Goal: Check status: Check status

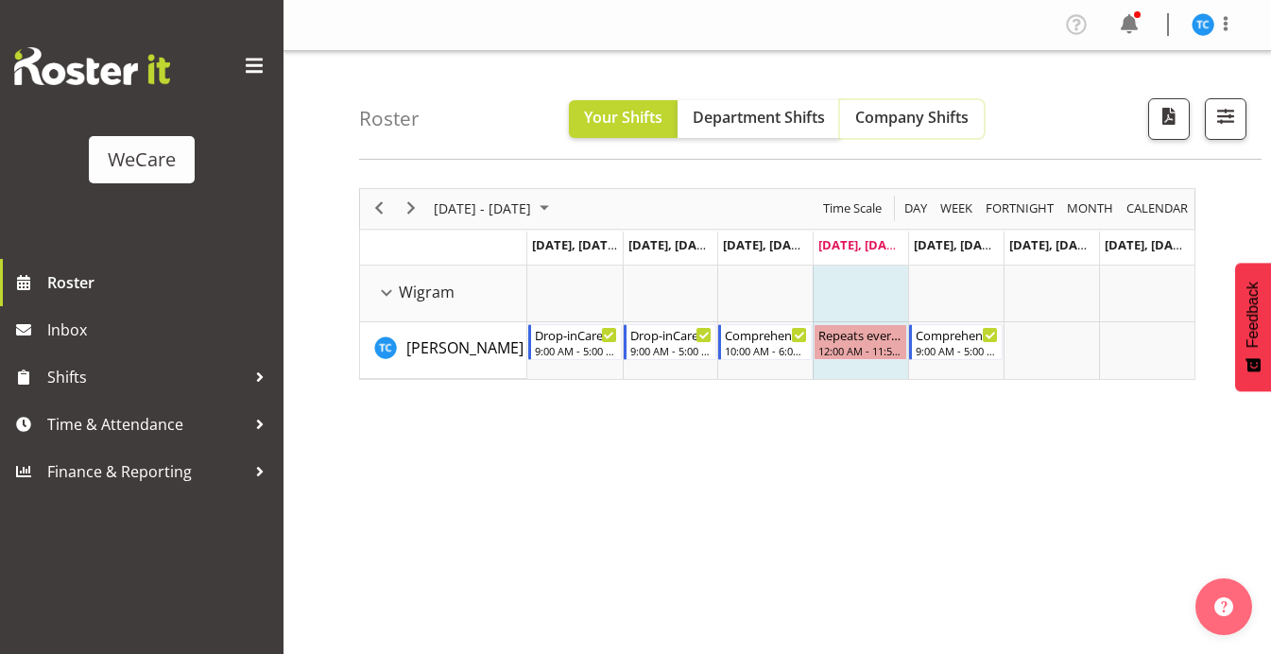
click at [900, 125] on span "Company Shifts" at bounding box center [911, 117] width 113 height 21
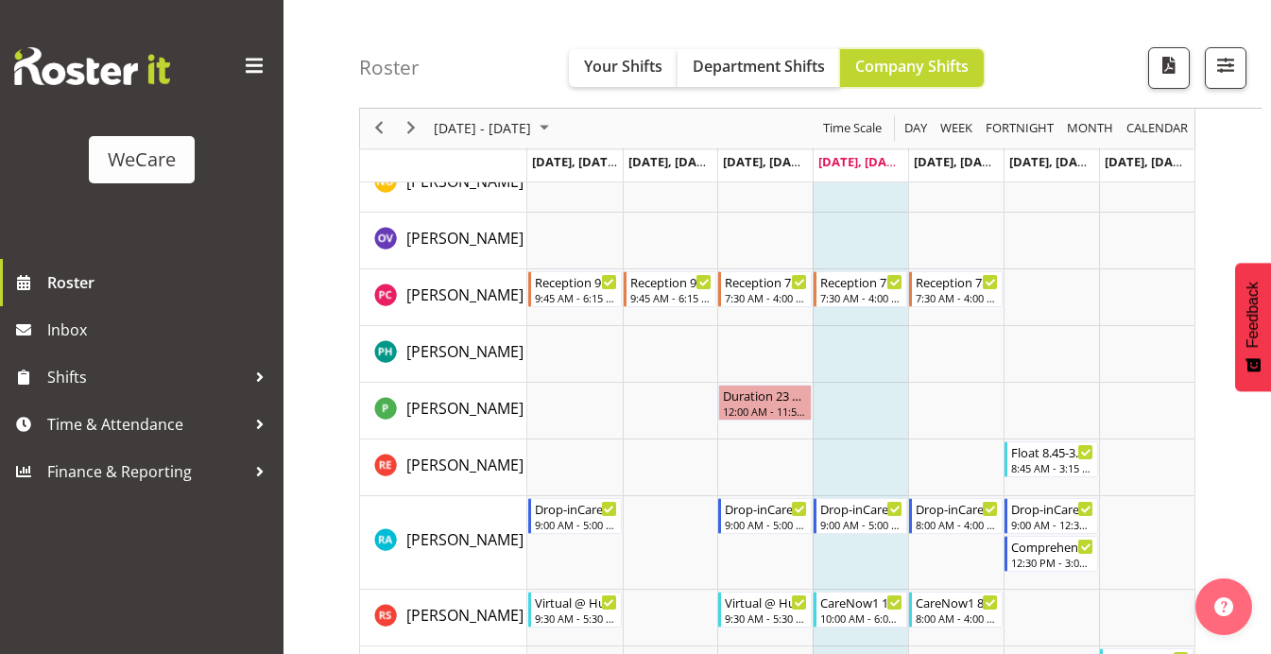
scroll to position [7956, 0]
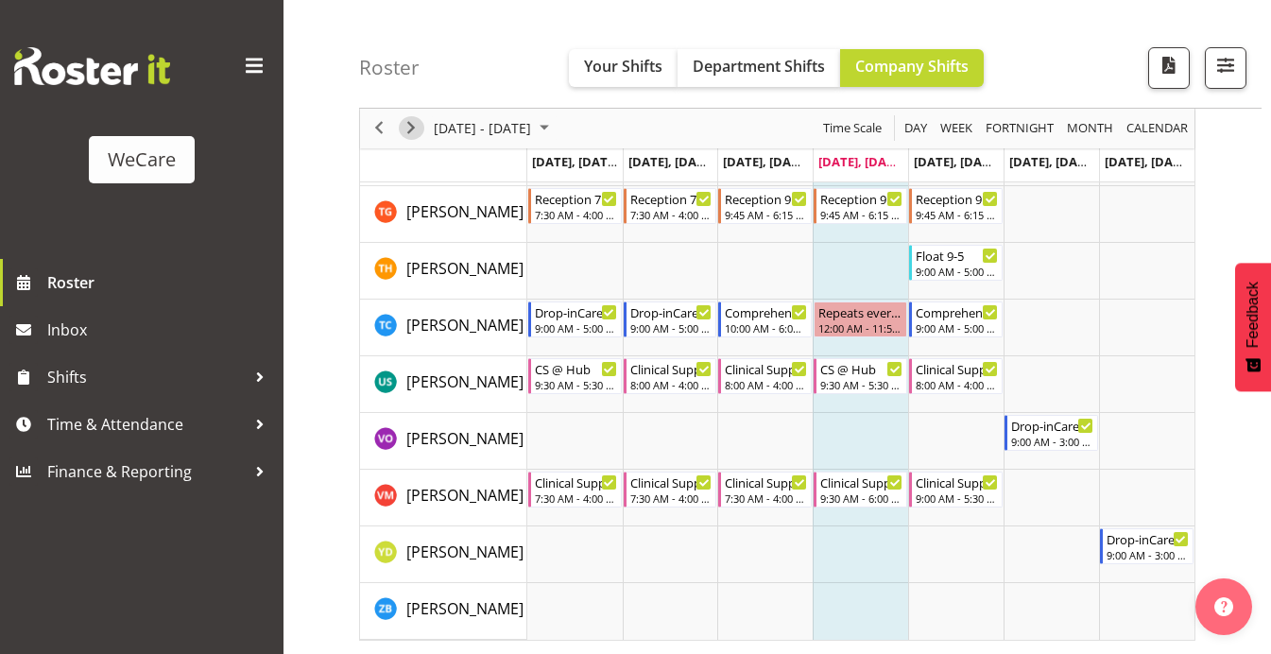
click at [418, 131] on span "Next" at bounding box center [411, 129] width 23 height 24
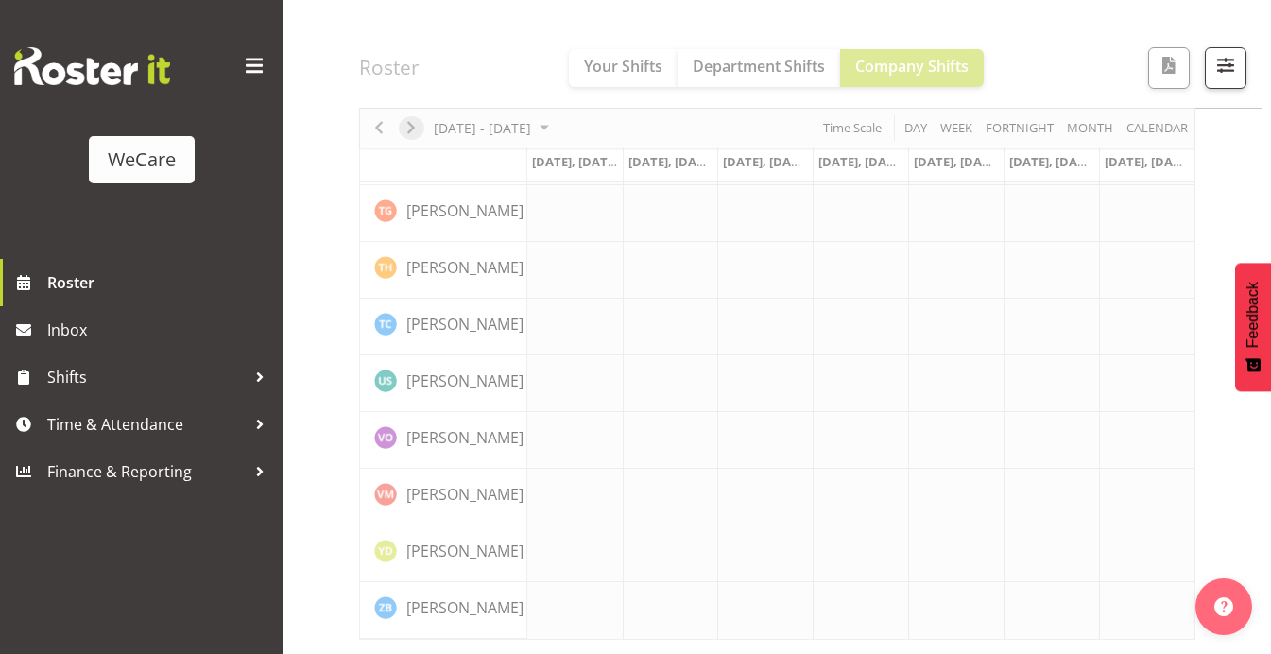
scroll to position [7734, 0]
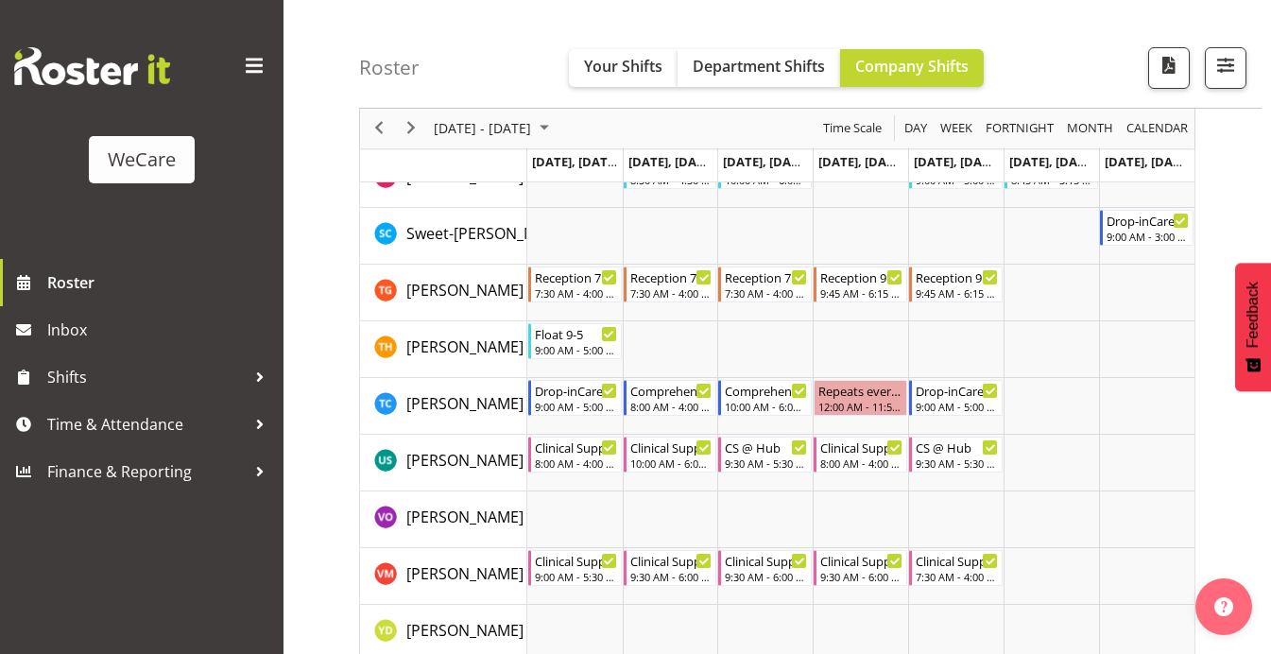
scroll to position [7861, 0]
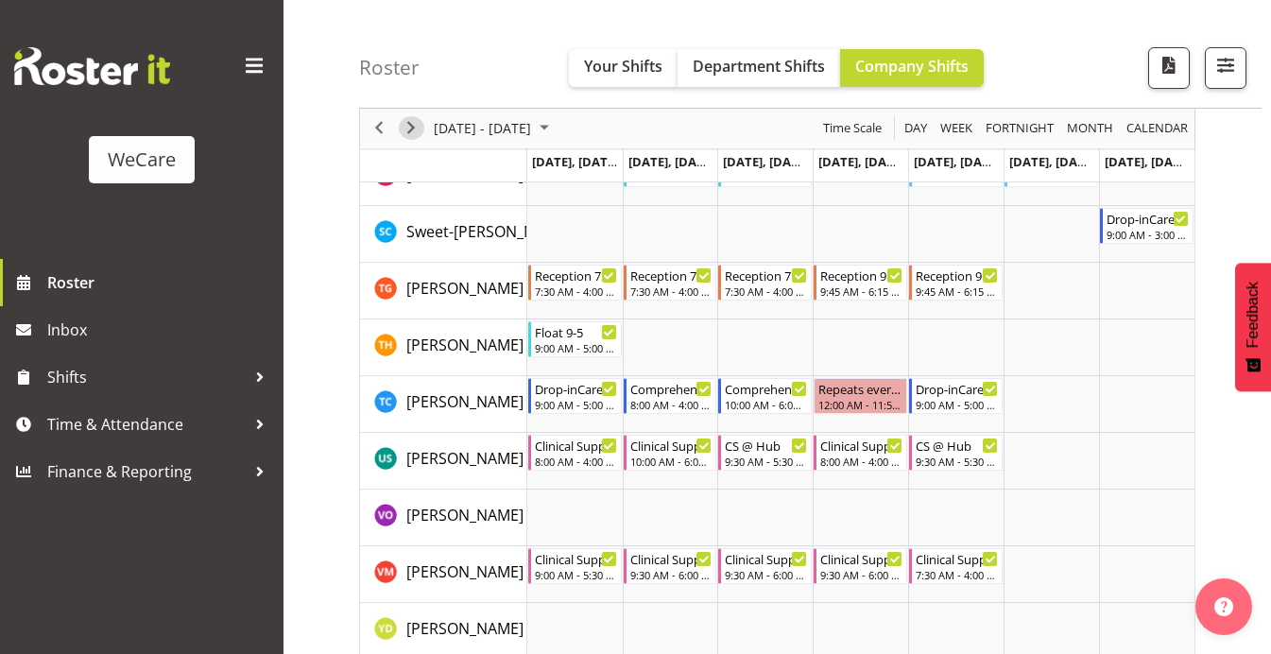
click at [410, 125] on span "Next" at bounding box center [411, 129] width 23 height 24
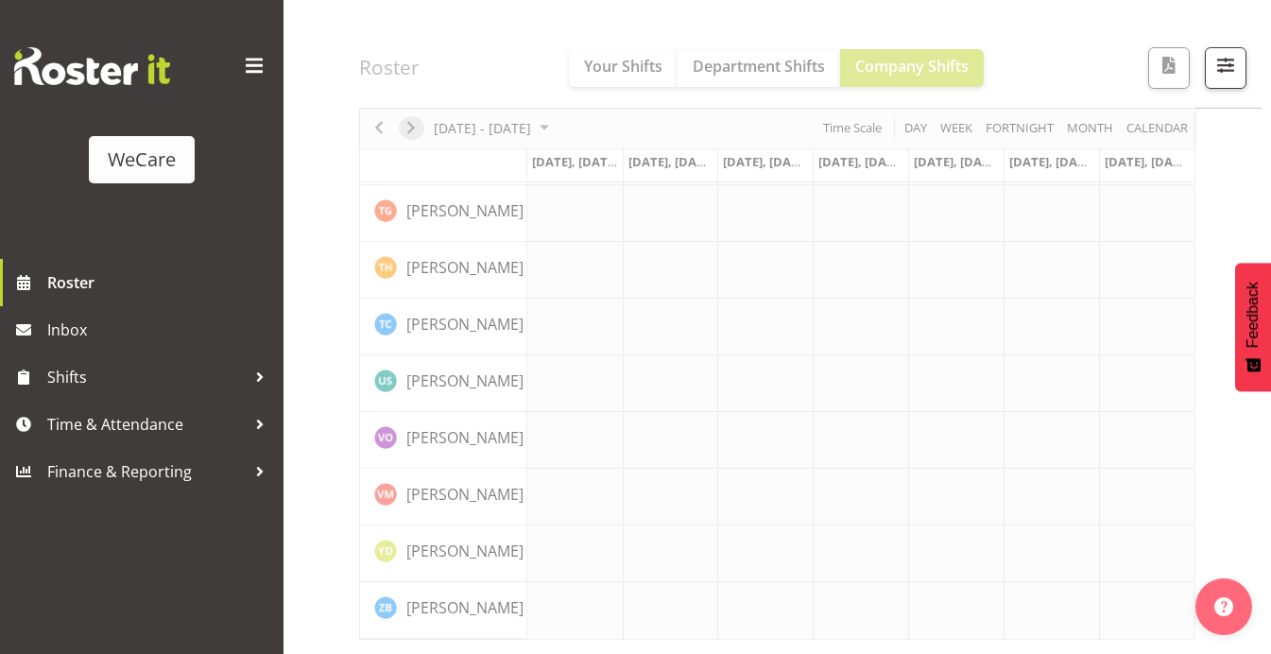
scroll to position [7791, 0]
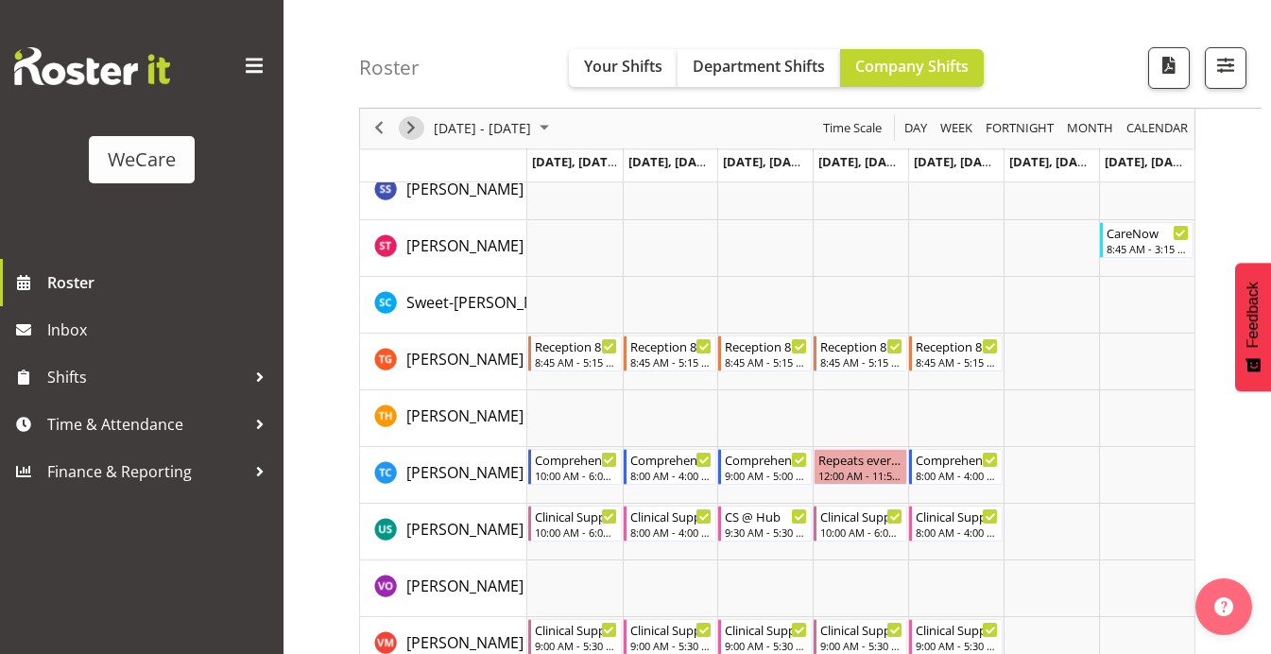
scroll to position [7861, 0]
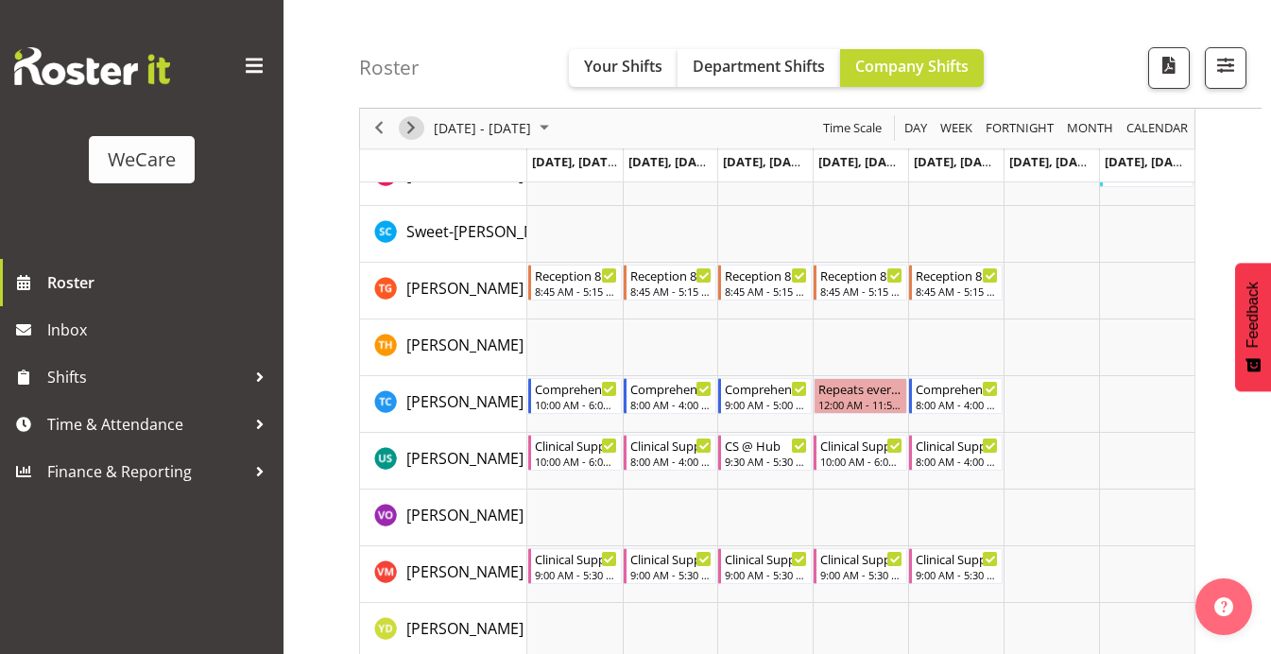
click at [410, 125] on span "Next" at bounding box center [411, 129] width 23 height 24
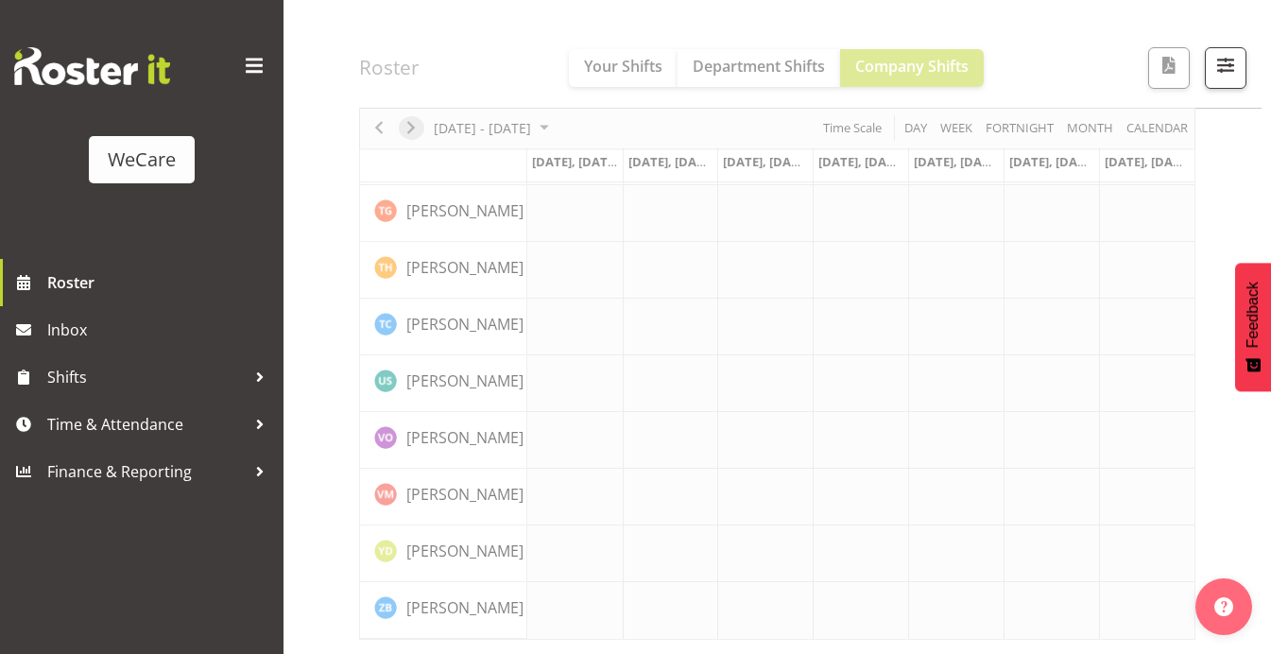
scroll to position [7791, 0]
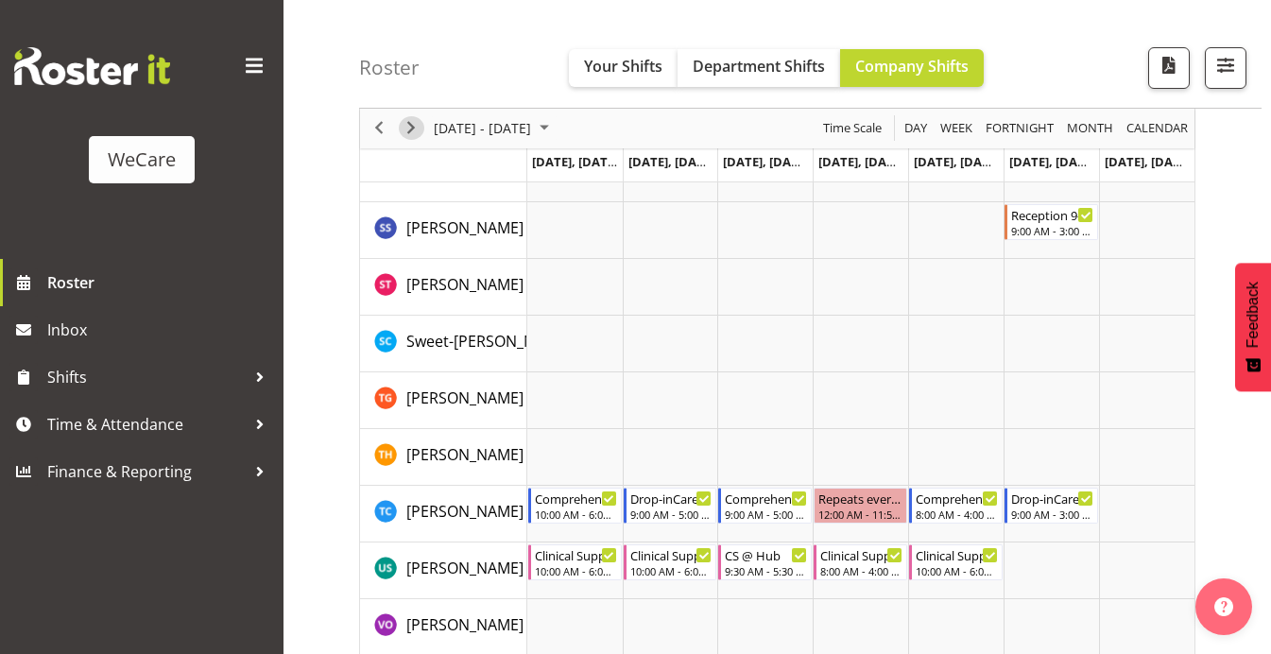
scroll to position [7678, 0]
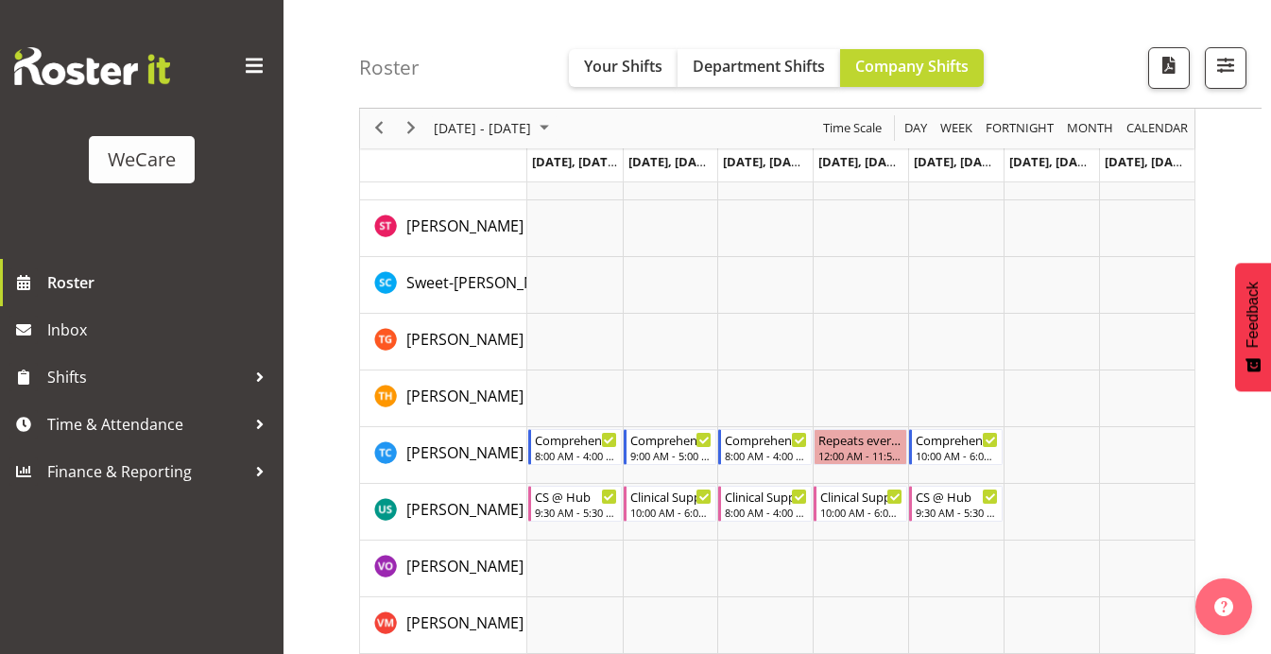
scroll to position [7725, 0]
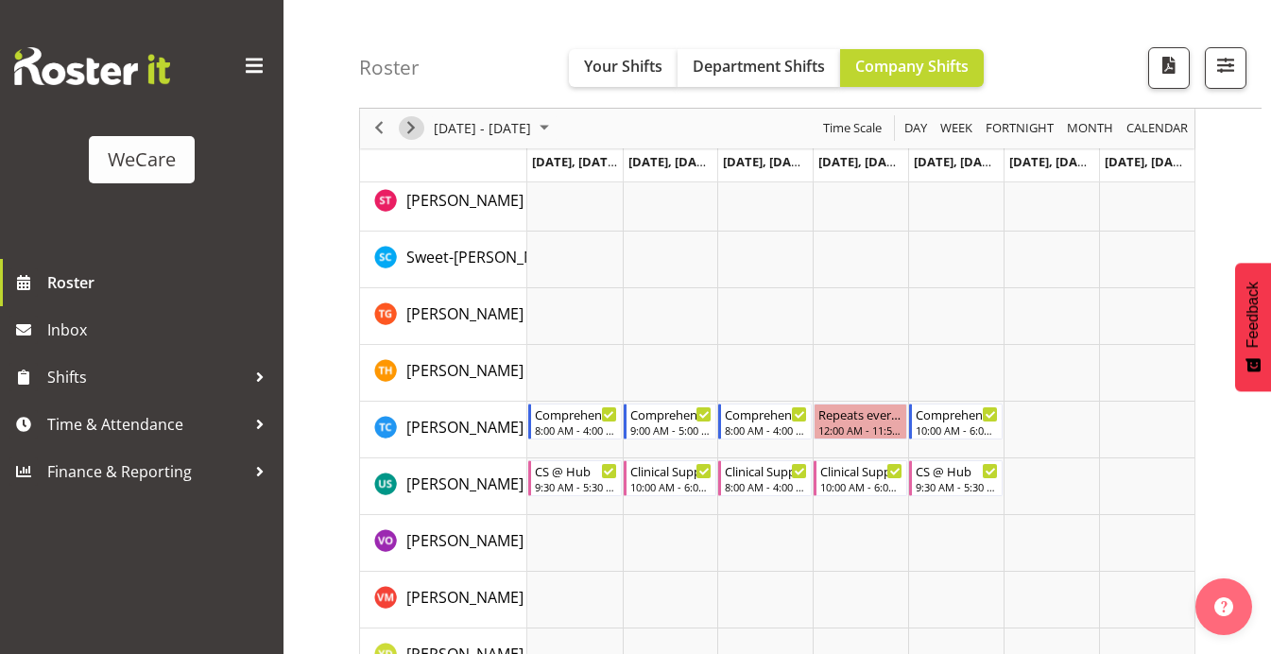
click at [416, 124] on span "Next" at bounding box center [411, 129] width 23 height 24
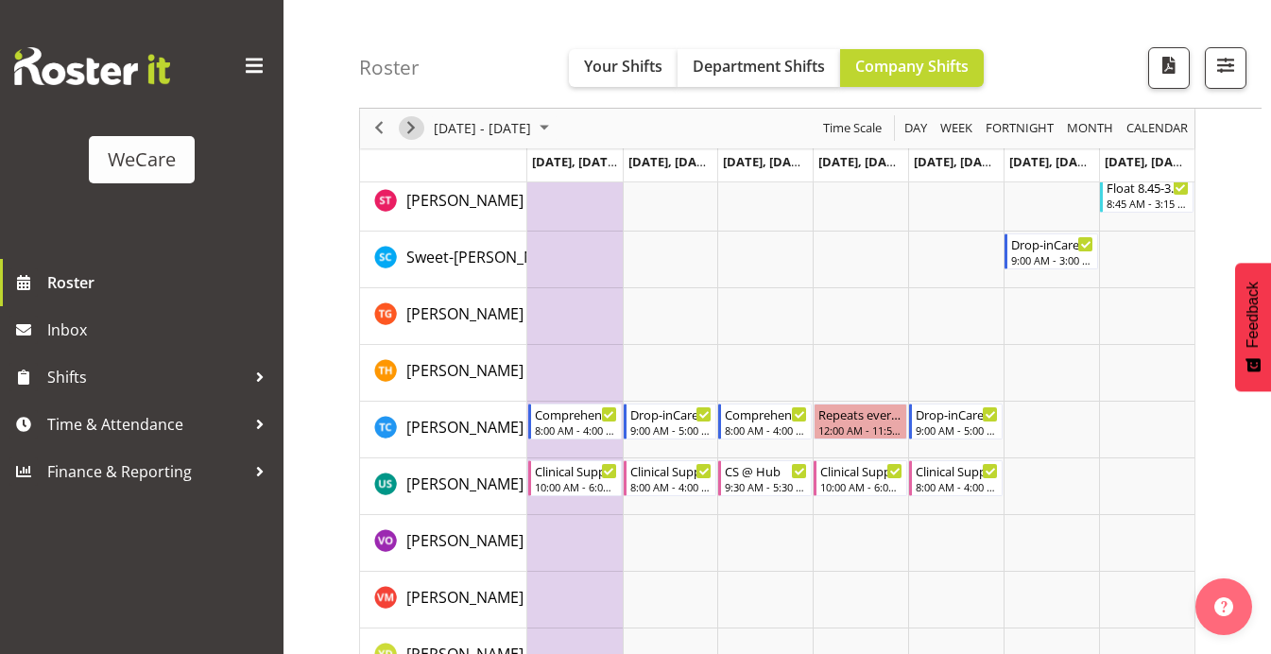
click at [410, 127] on span "Next" at bounding box center [411, 129] width 23 height 24
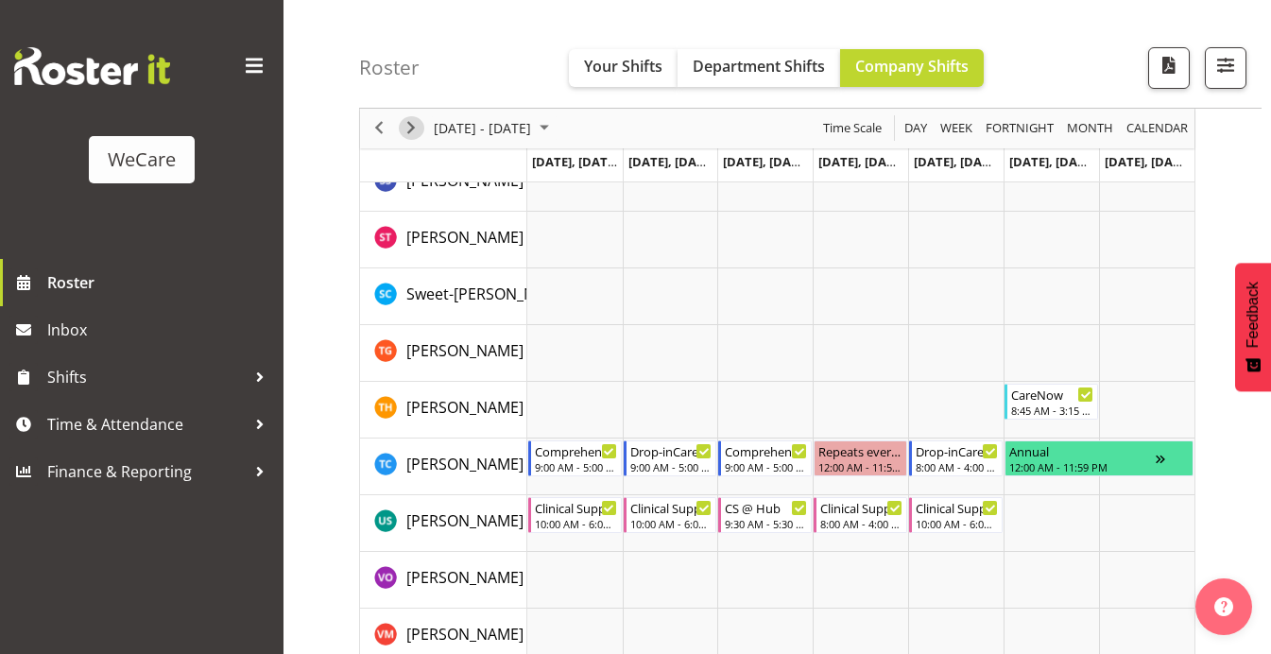
click at [410, 129] on span "Next" at bounding box center [411, 129] width 23 height 24
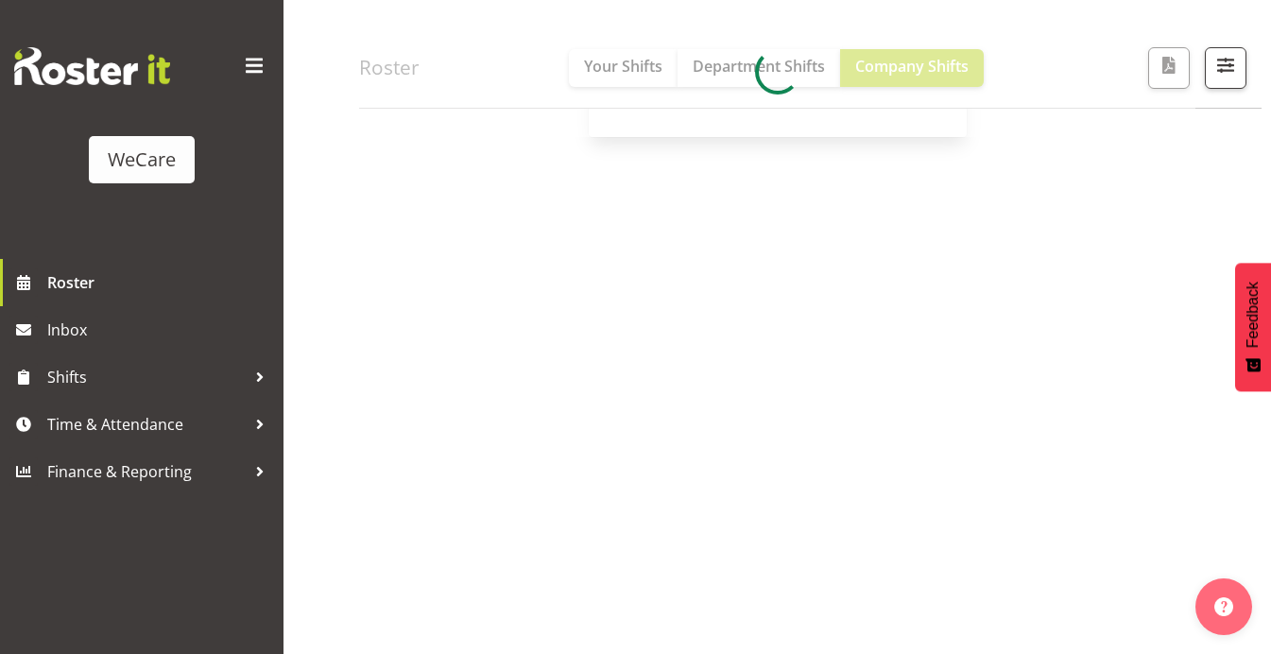
scroll to position [275, 0]
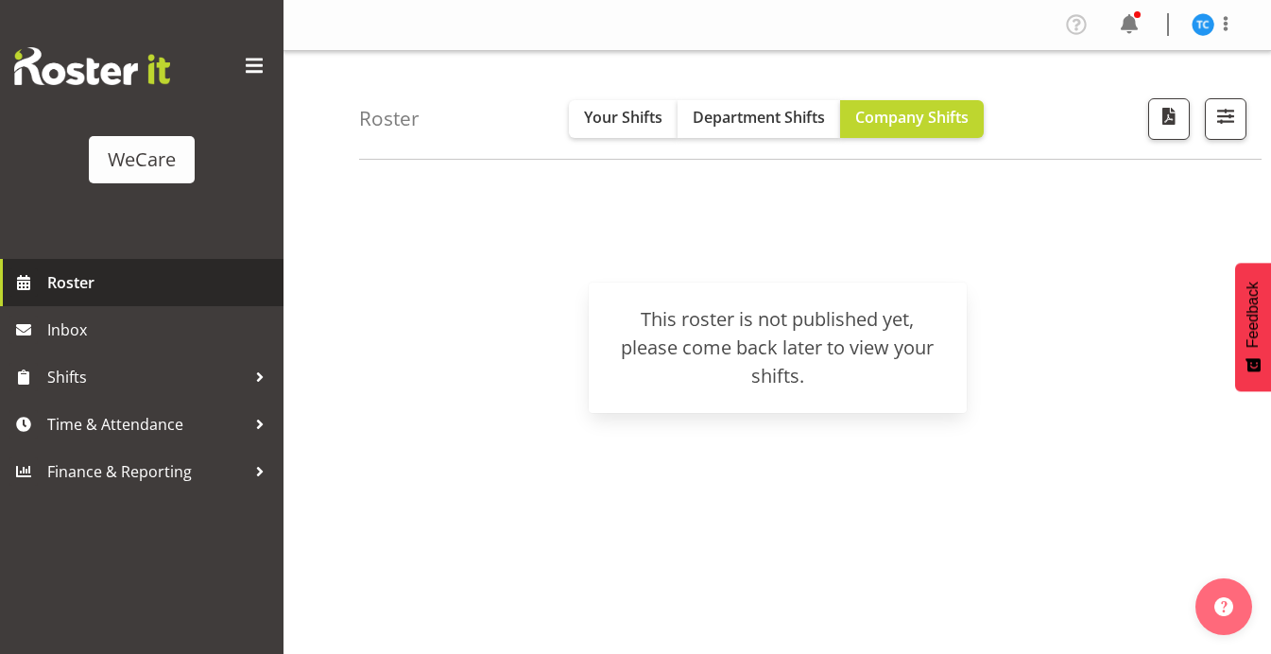
click at [71, 285] on span "Roster" at bounding box center [160, 282] width 227 height 28
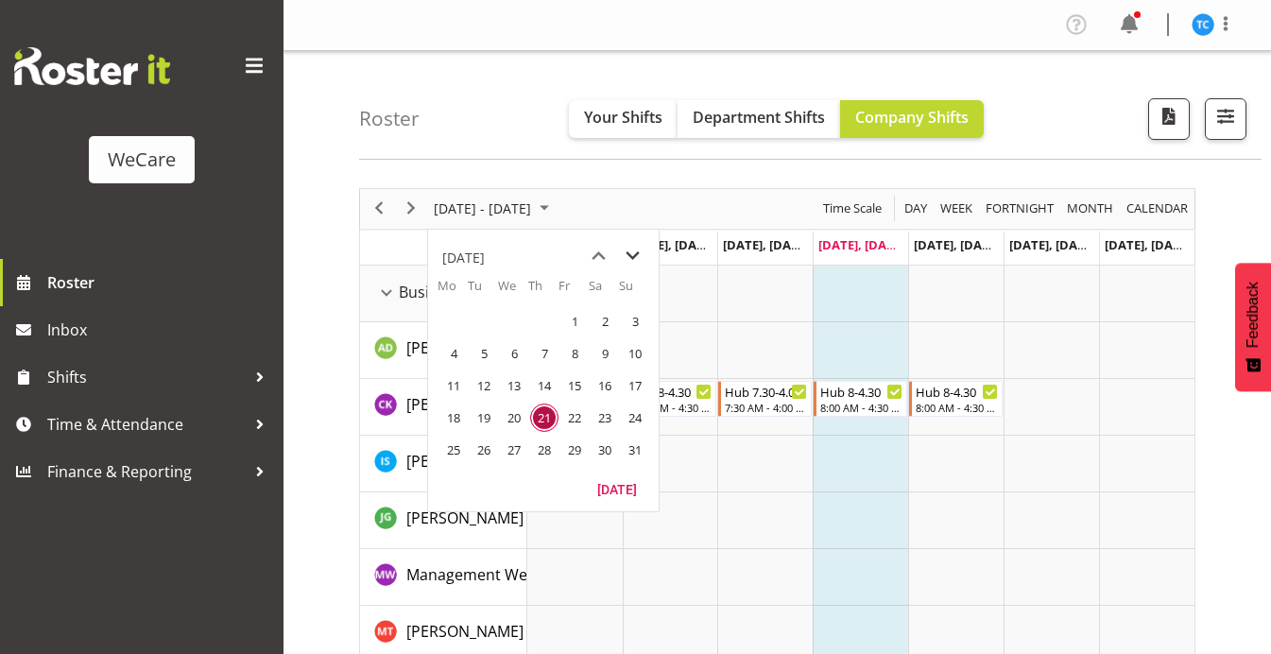
click at [631, 256] on span "next month" at bounding box center [632, 256] width 33 height 34
click at [592, 255] on span "previous month" at bounding box center [598, 256] width 33 height 34
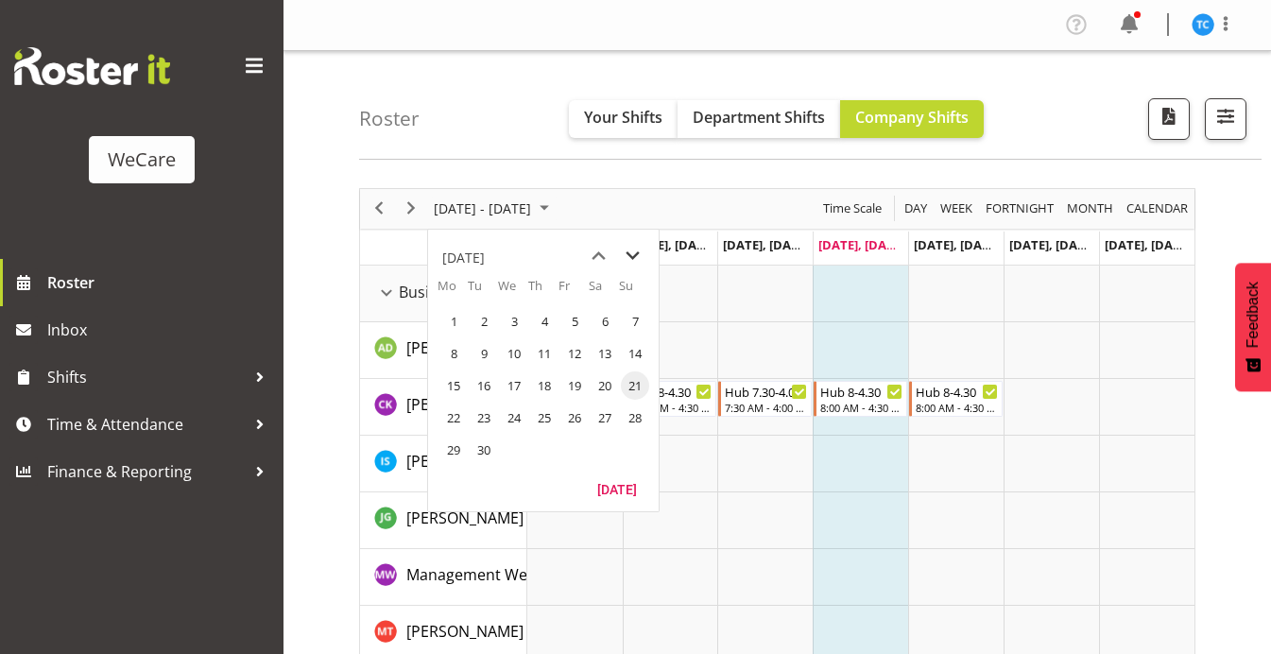
click at [627, 257] on span "next month" at bounding box center [632, 256] width 33 height 34
click at [518, 317] on span "1" at bounding box center [514, 321] width 28 height 28
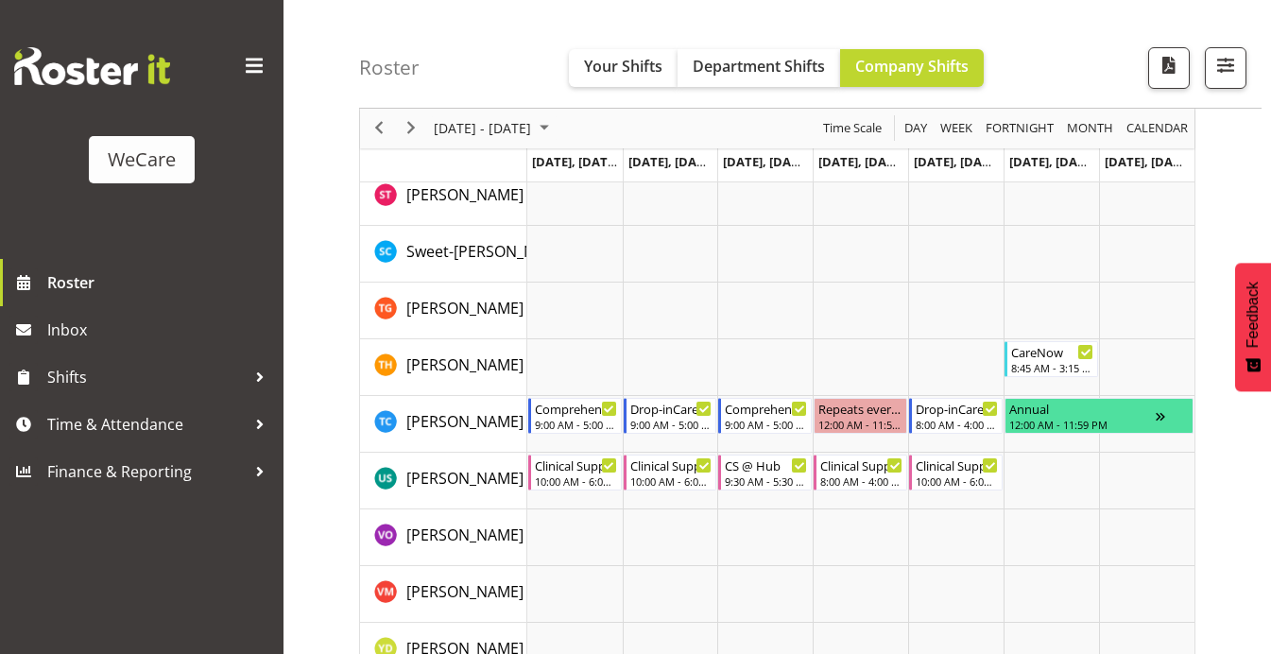
scroll to position [7764, 0]
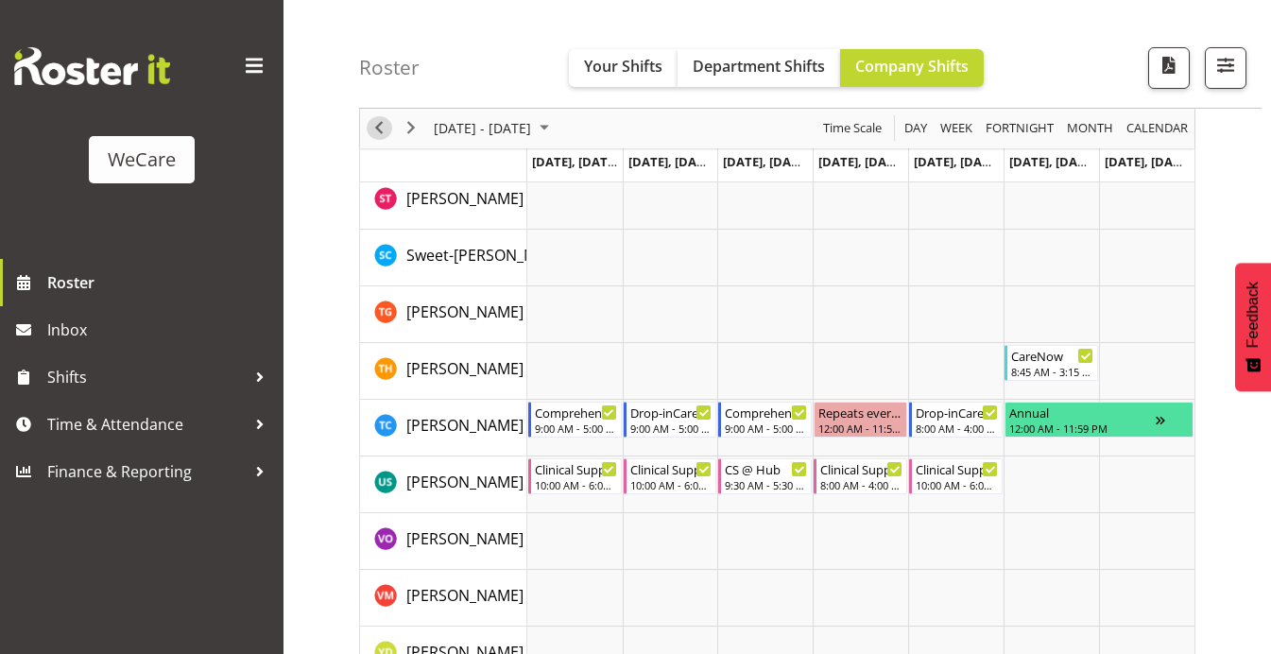
click at [381, 125] on span "Previous" at bounding box center [379, 129] width 23 height 24
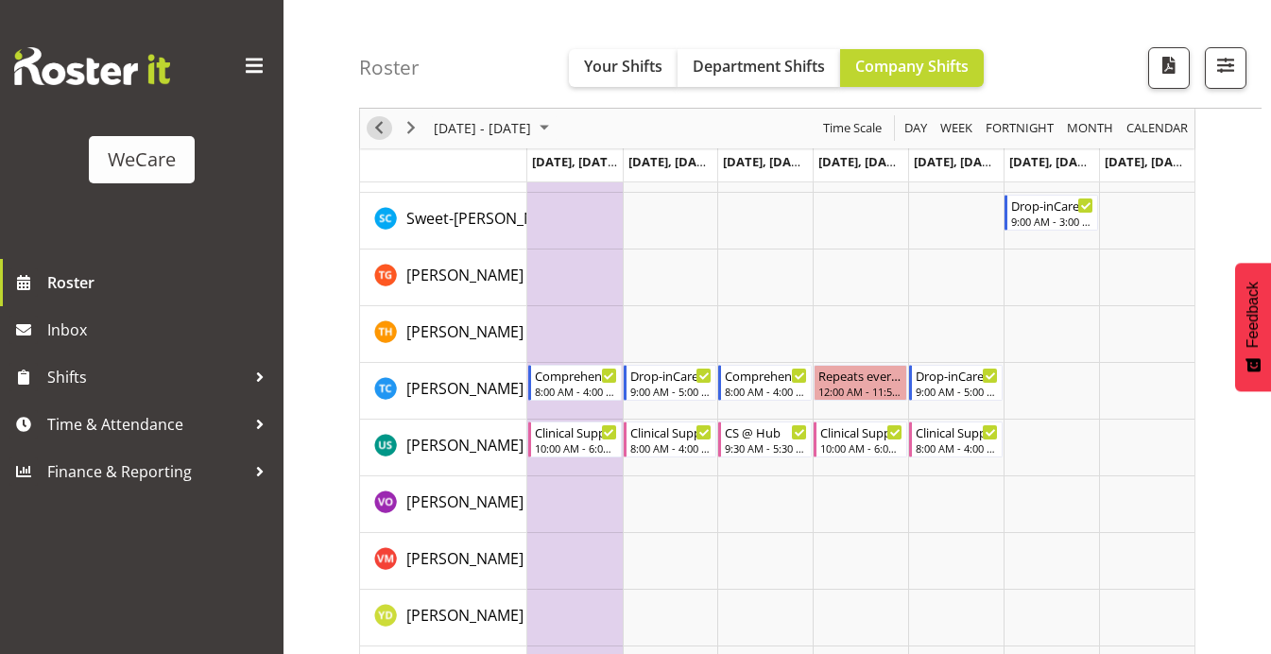
click at [376, 128] on span "Previous" at bounding box center [379, 129] width 23 height 24
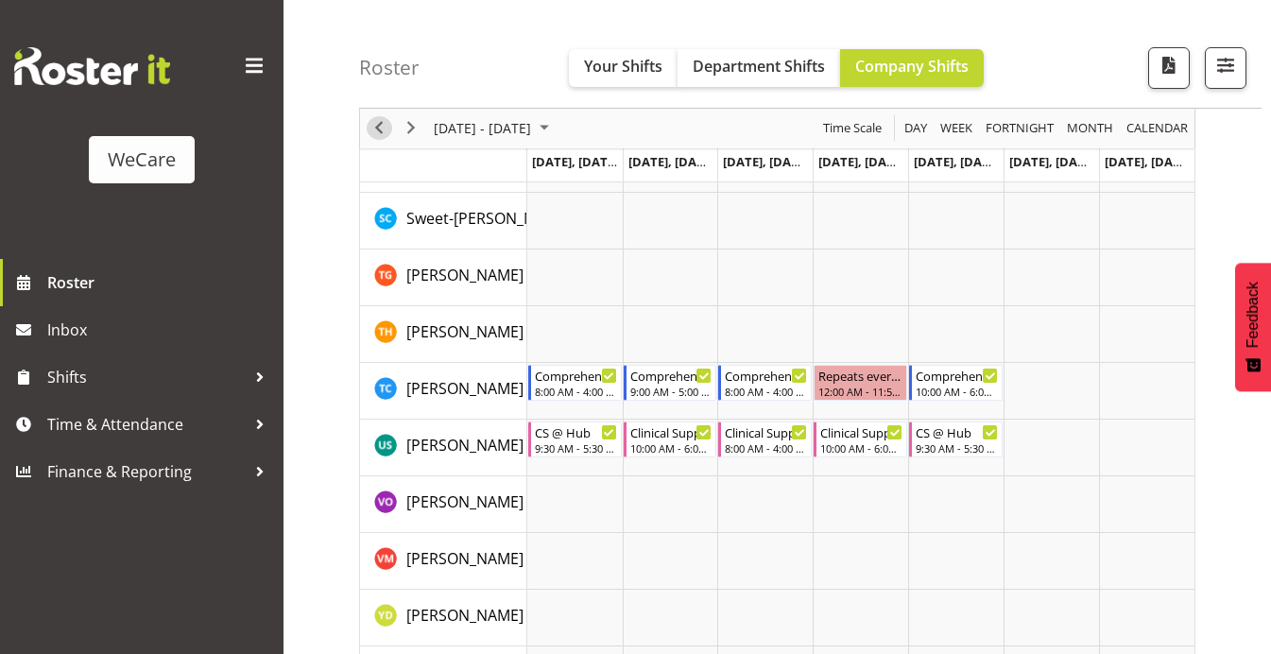
click at [376, 129] on span "Previous" at bounding box center [379, 129] width 23 height 24
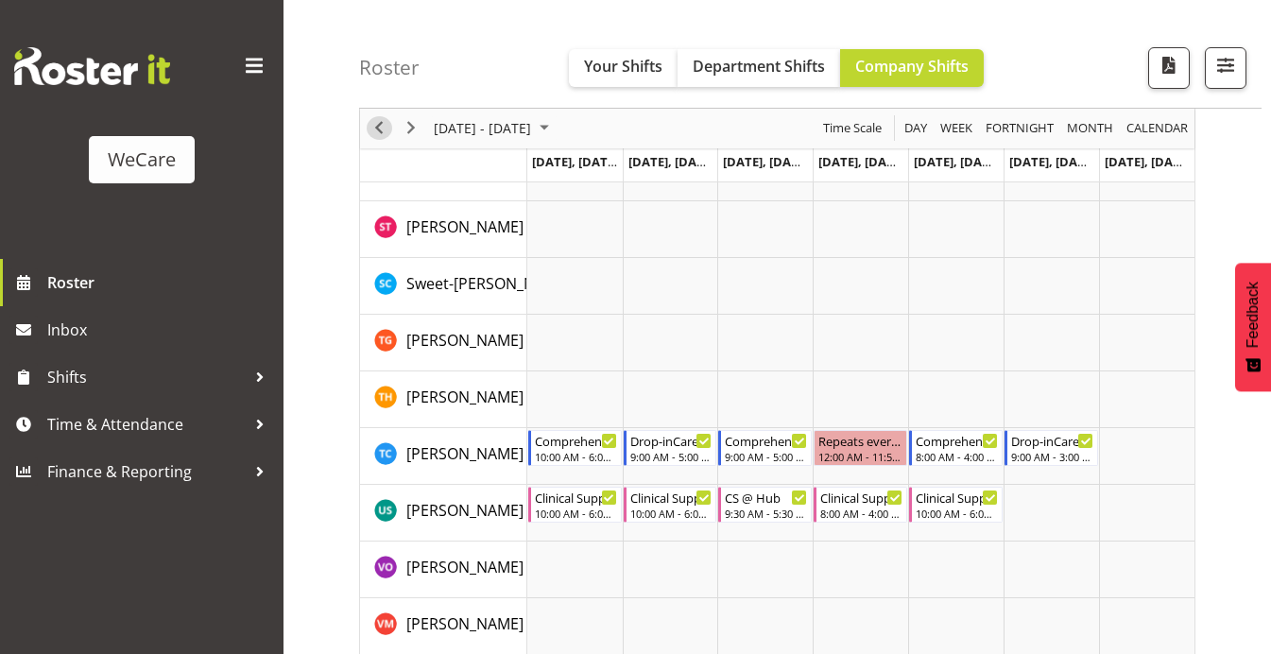
scroll to position [7706, 0]
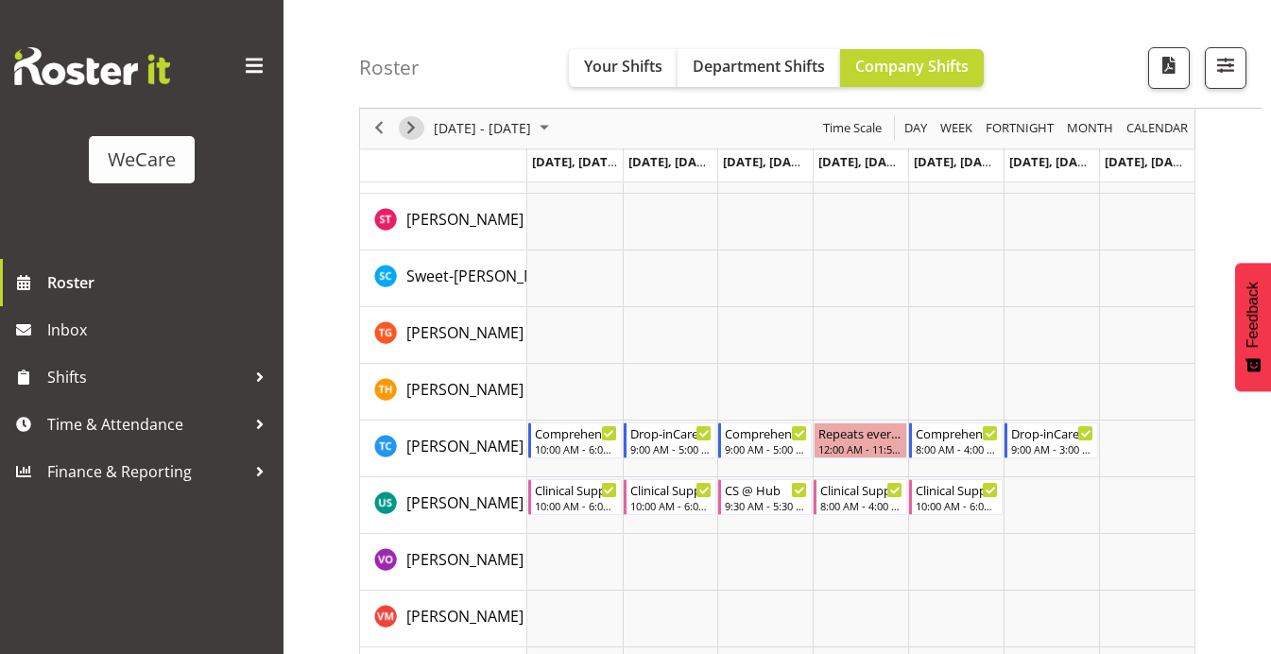
click at [409, 129] on span "Next" at bounding box center [411, 129] width 23 height 24
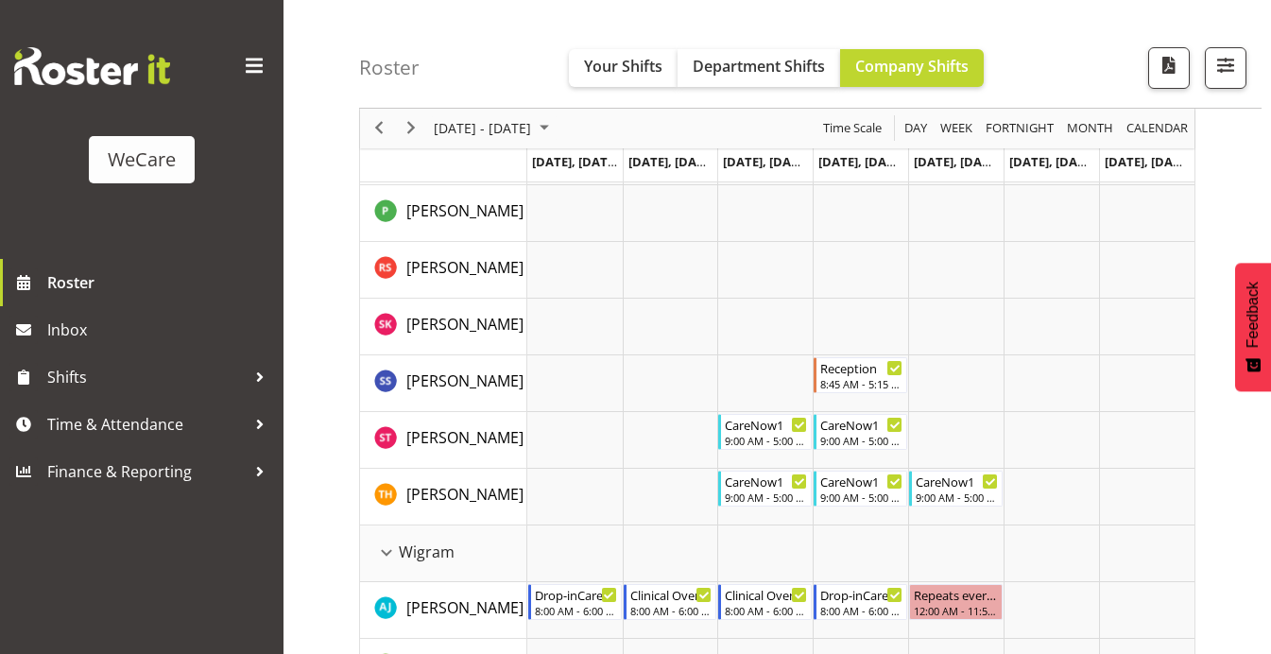
scroll to position [4770, 0]
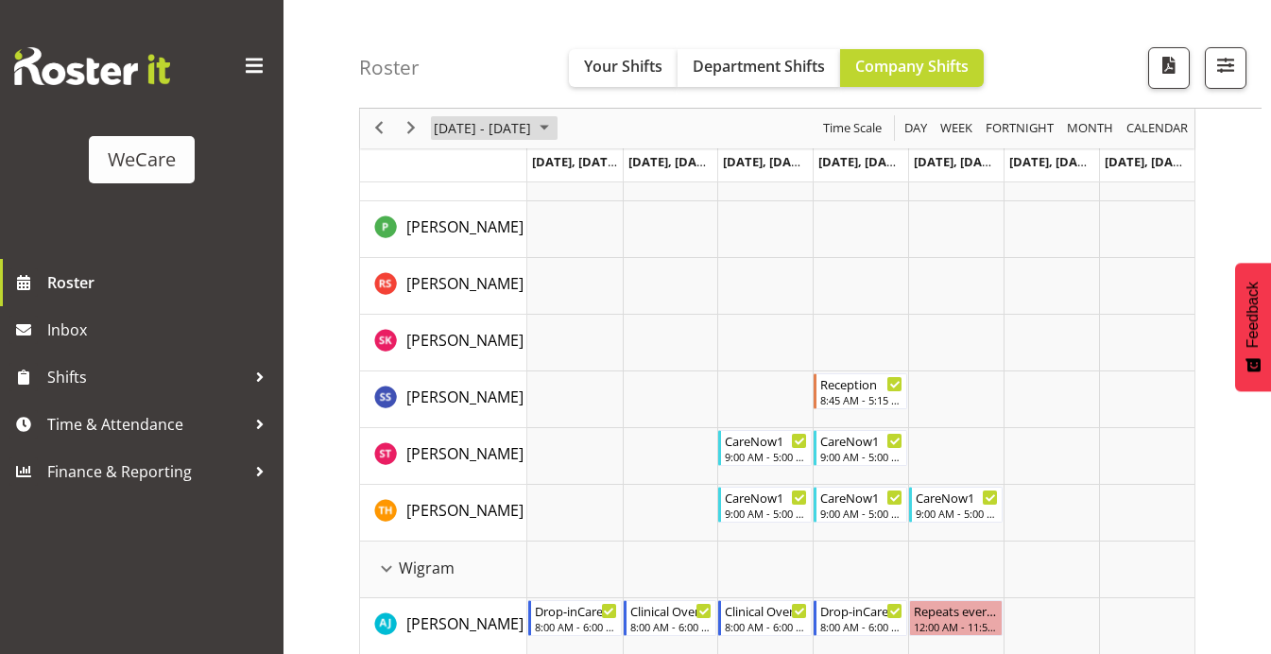
click at [556, 125] on span "September 2025" at bounding box center [544, 129] width 23 height 24
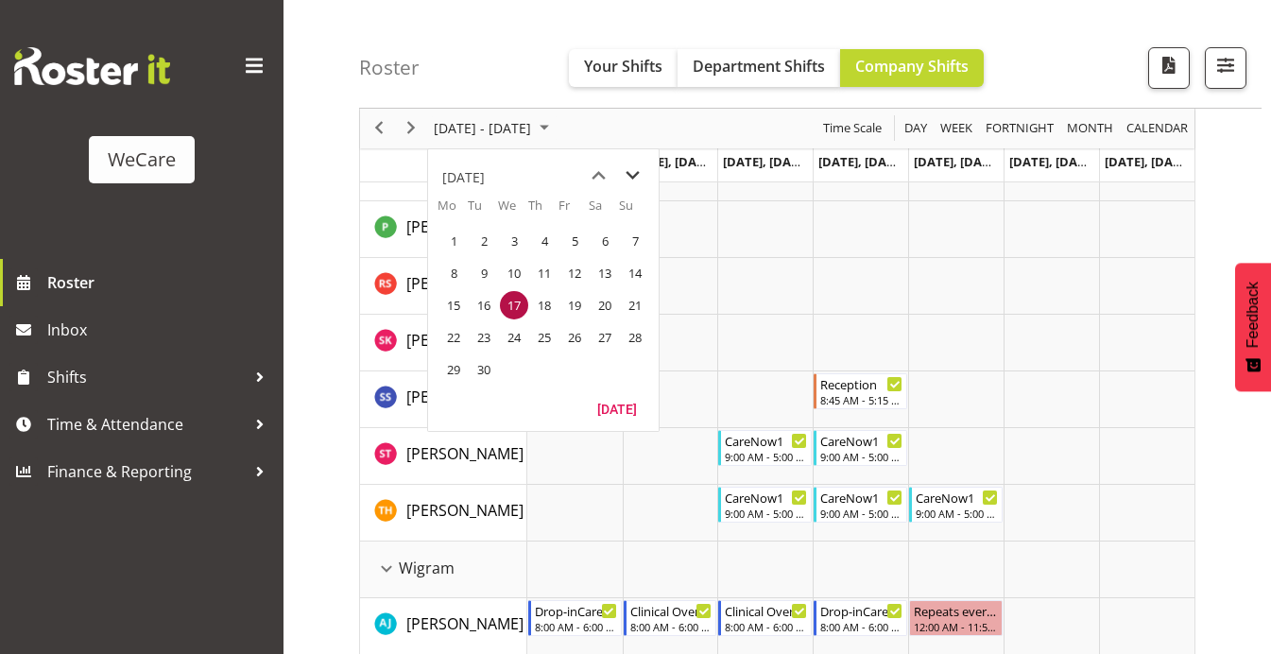
click at [630, 177] on span "next month" at bounding box center [632, 176] width 33 height 34
click at [512, 237] on span "1" at bounding box center [514, 241] width 28 height 28
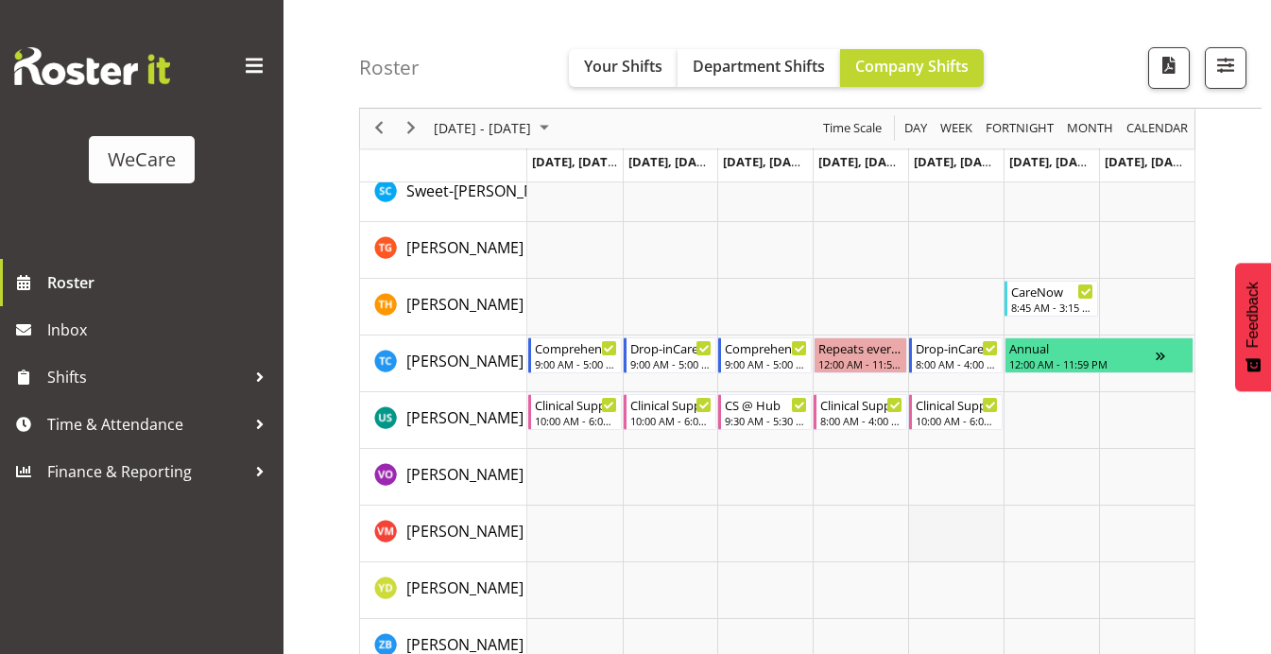
scroll to position [7826, 0]
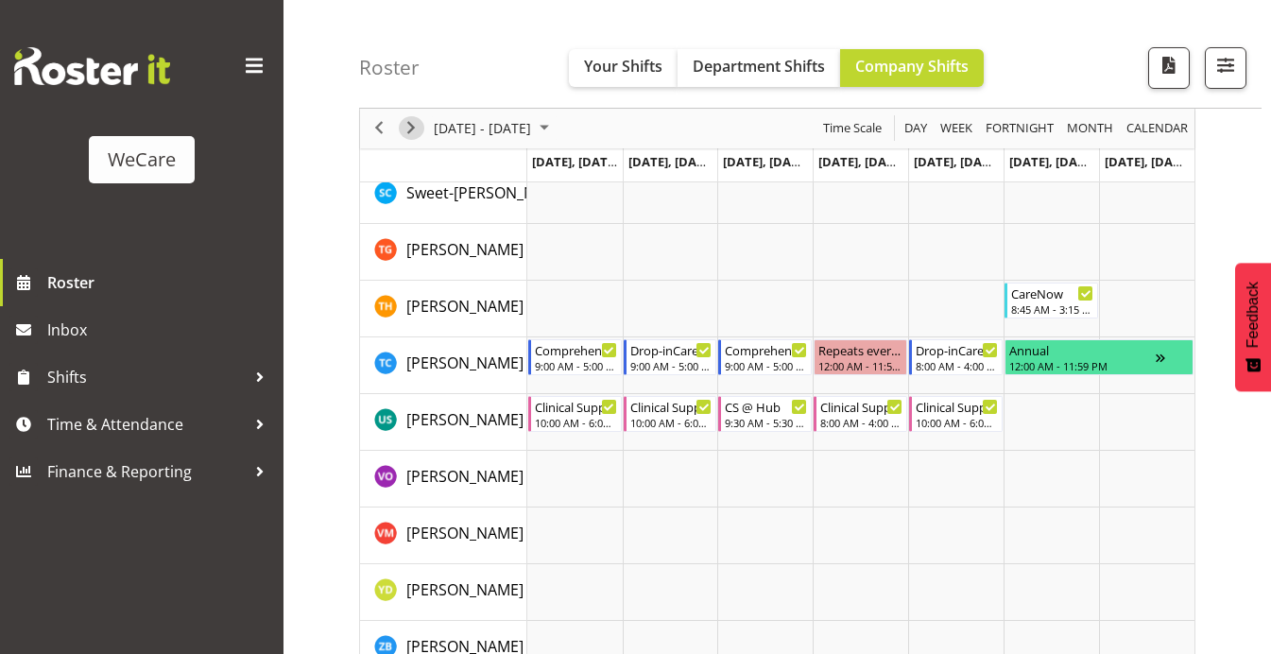
click at [410, 124] on span "Next" at bounding box center [411, 129] width 23 height 24
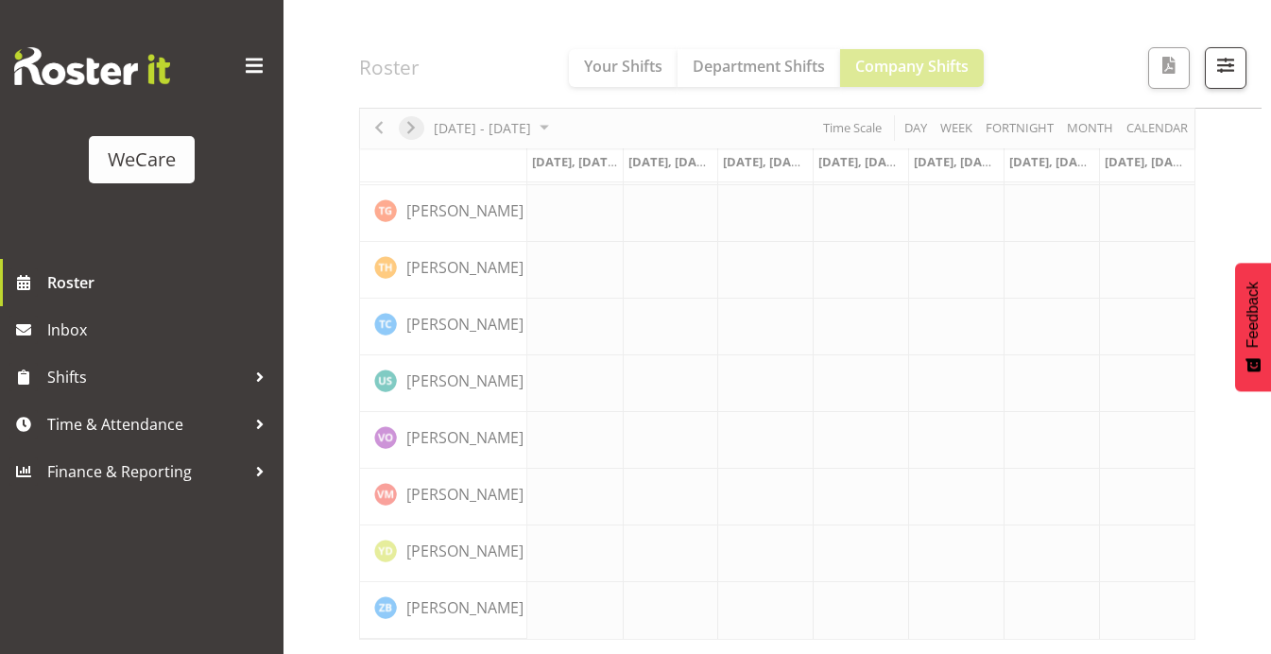
scroll to position [7791, 0]
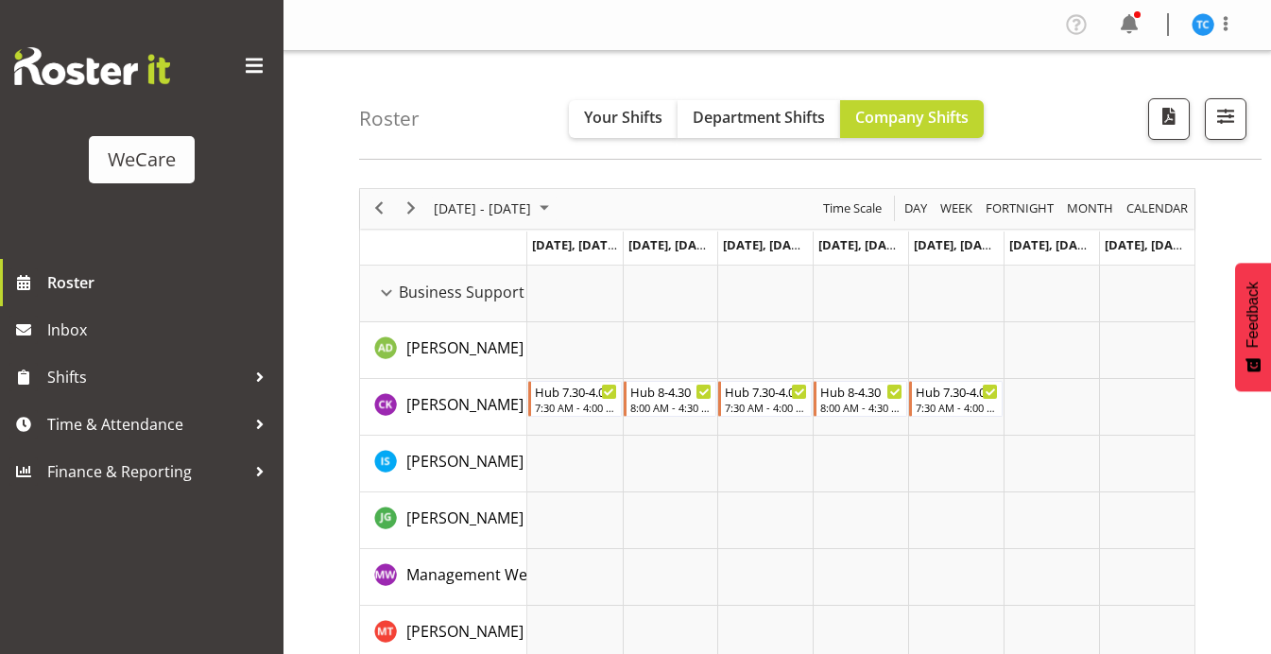
click at [448, 101] on div "Roster Your Shifts Department Shifts Company Shifts All Locations Clear Busines…" at bounding box center [810, 105] width 902 height 109
